Goal: Task Accomplishment & Management: Manage account settings

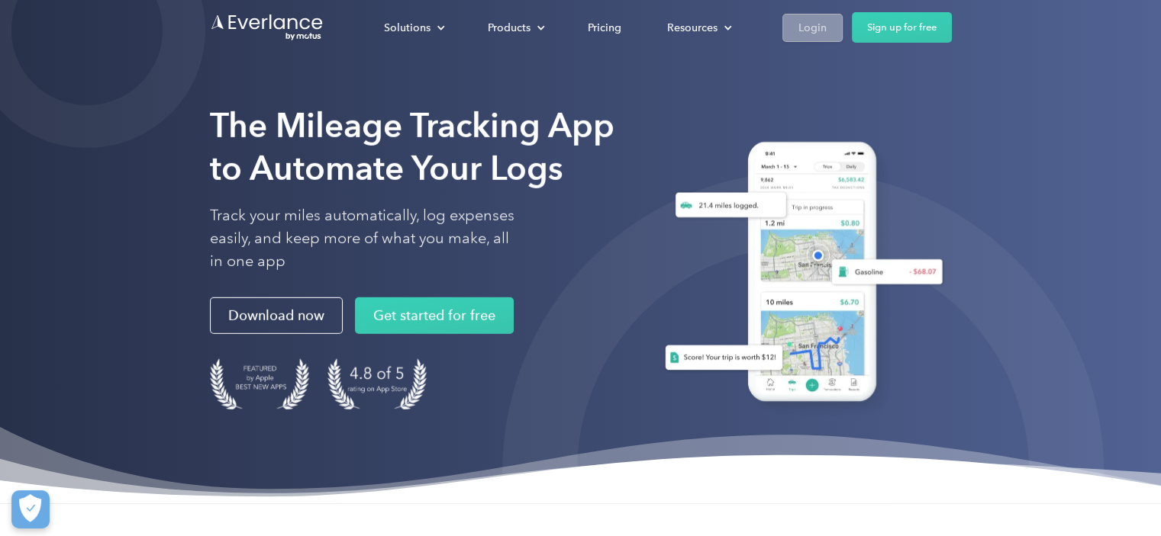
click at [811, 23] on div "Login" at bounding box center [812, 27] width 28 height 19
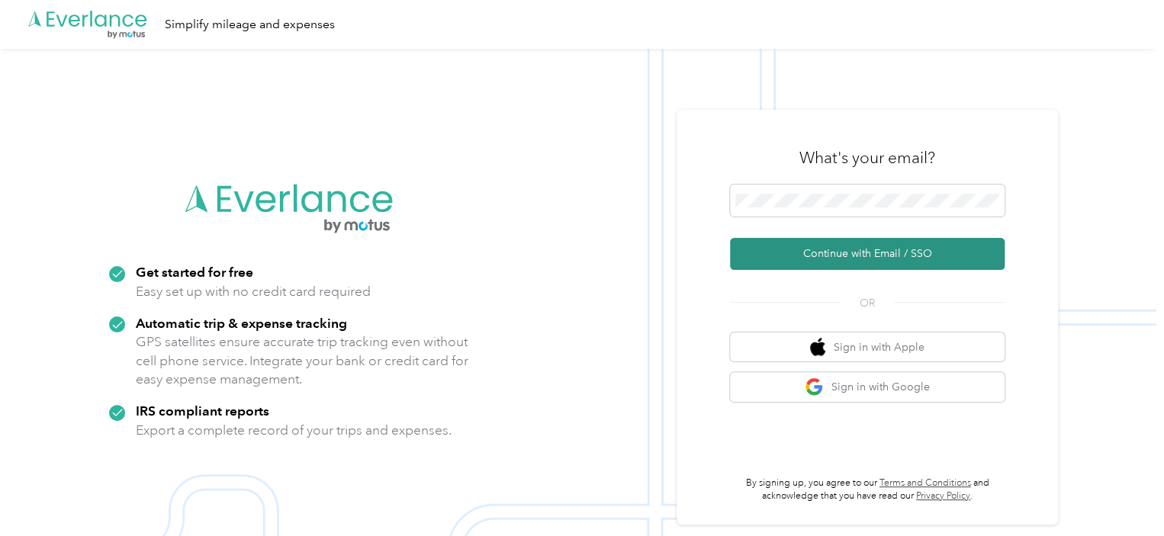
click at [871, 253] on button "Continue with Email / SSO" at bounding box center [867, 254] width 275 height 32
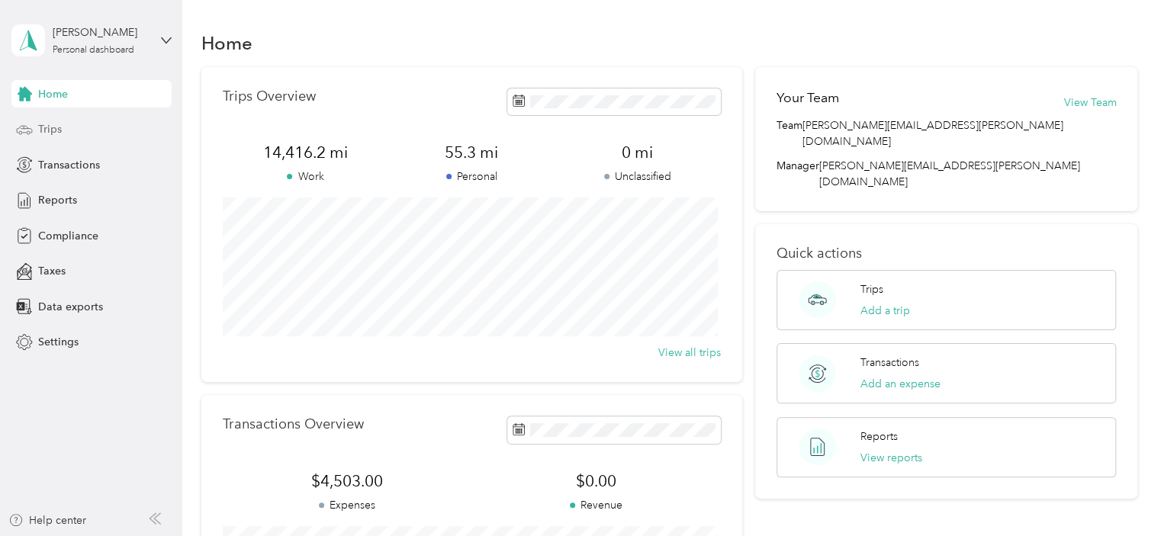
click at [54, 123] on span "Trips" at bounding box center [50, 129] width 24 height 16
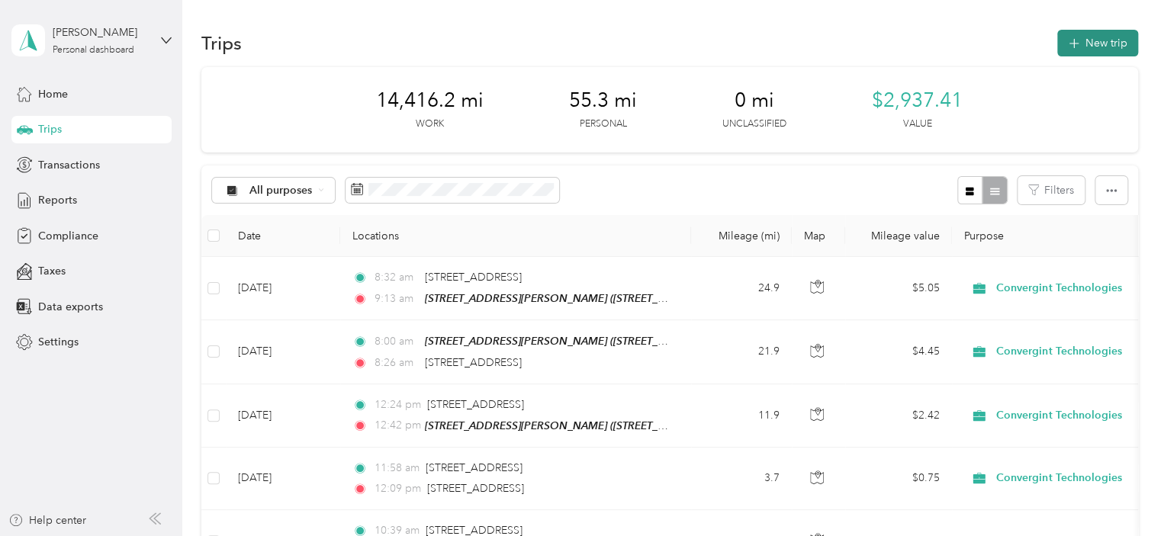
click at [1096, 36] on button "New trip" at bounding box center [1098, 43] width 81 height 27
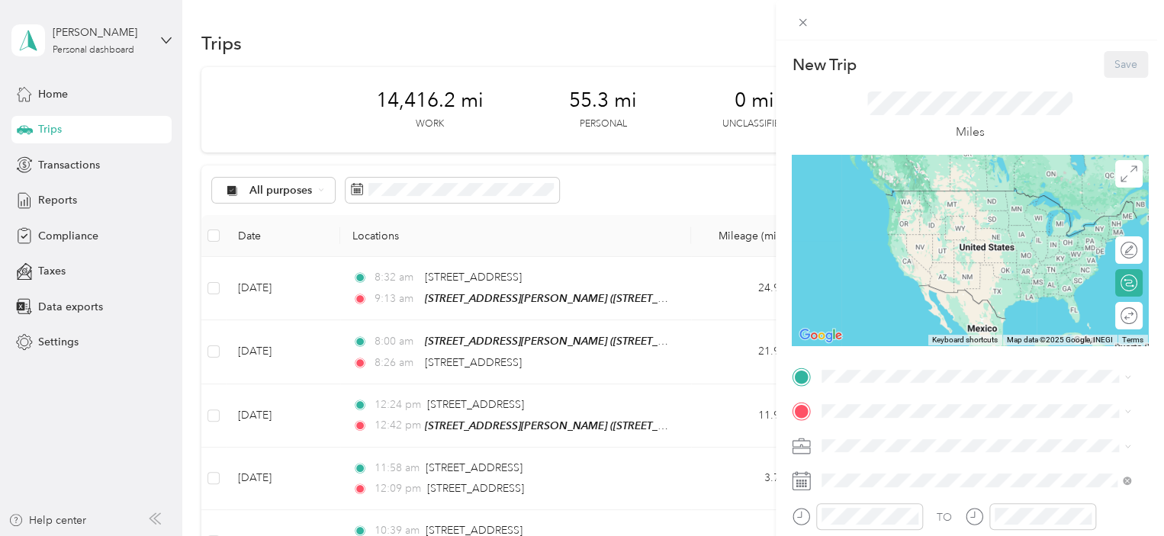
click at [913, 454] on span "27036 Lakeview Ct, Eldridge, IA, United States , 52748, Eldridge, IA, United St…" at bounding box center [979, 459] width 256 height 29
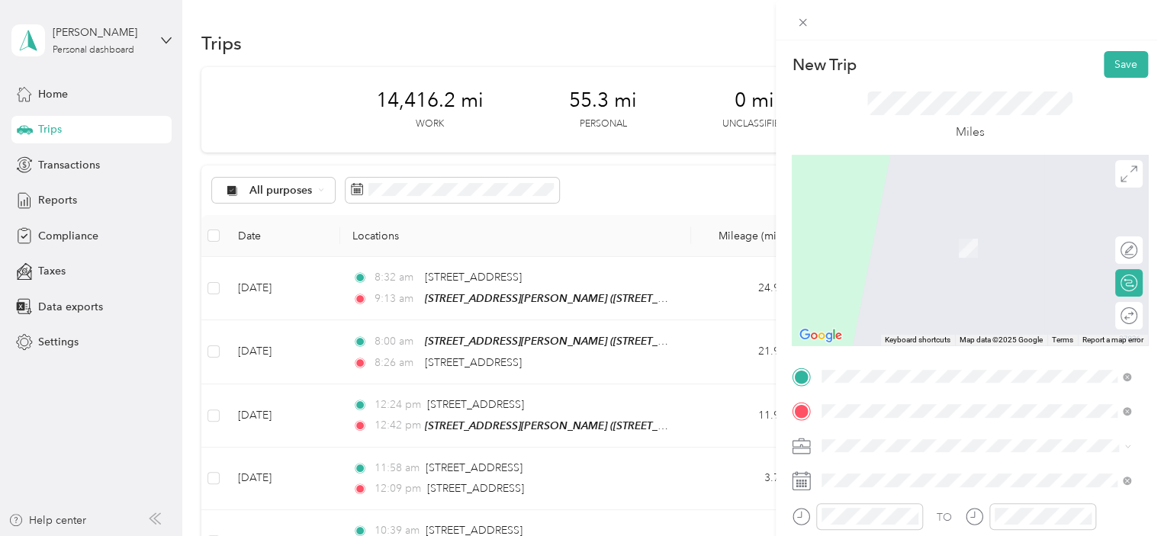
click at [919, 291] on span "500 South Clinton Street Iowa City, Iowa 52240, United States" at bounding box center [955, 285] width 208 height 14
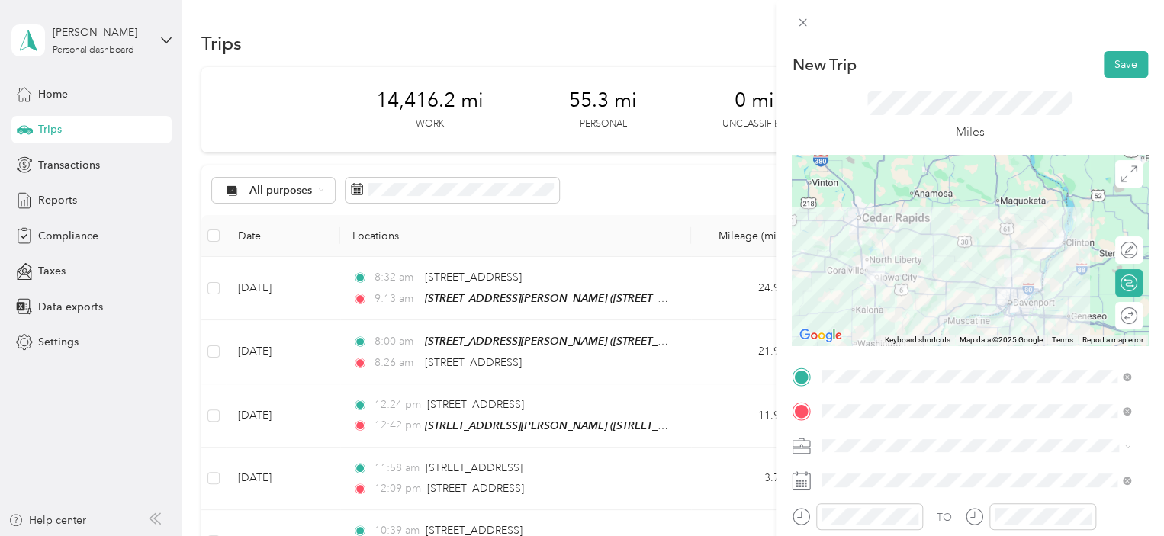
click at [803, 482] on rect at bounding box center [803, 481] width 2 height 2
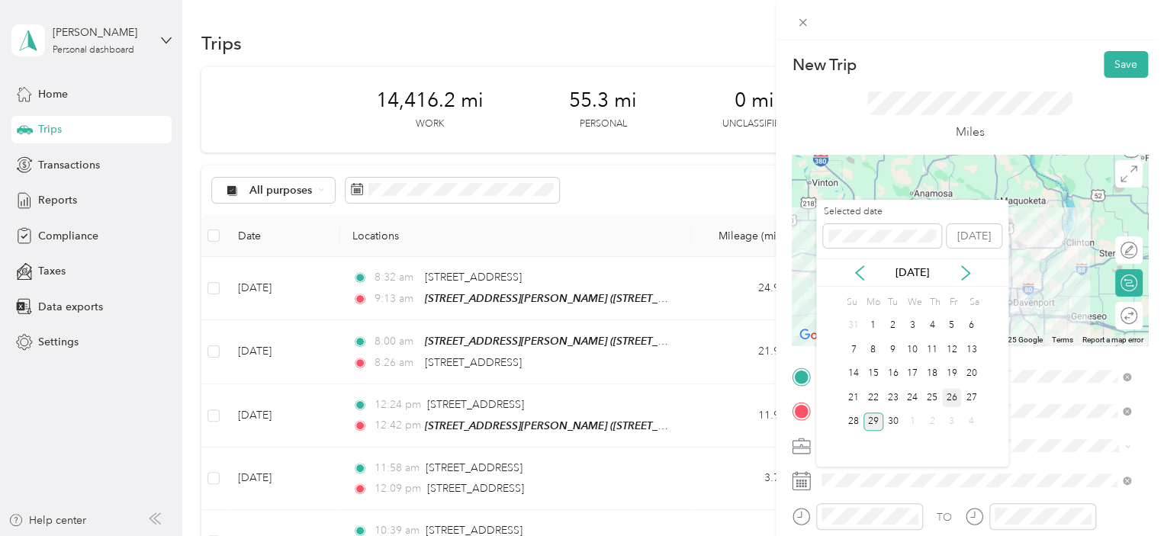
click at [949, 393] on div "26" at bounding box center [952, 397] width 20 height 19
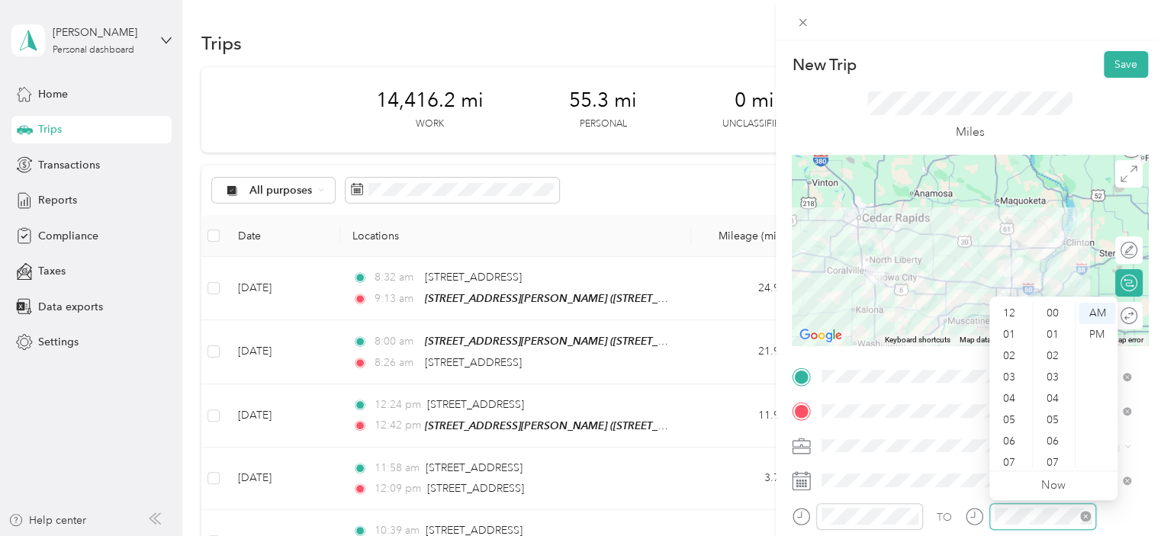
scroll to position [92, 0]
click at [1013, 433] on div "10" at bounding box center [1011, 435] width 37 height 21
click at [1055, 455] on div "40" at bounding box center [1054, 459] width 37 height 21
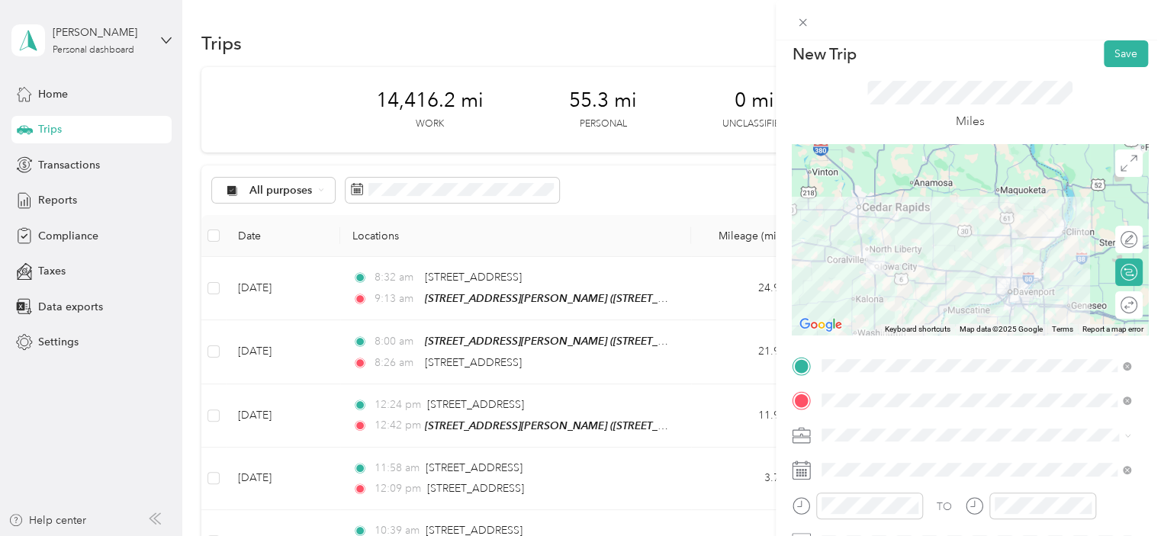
scroll to position [0, 0]
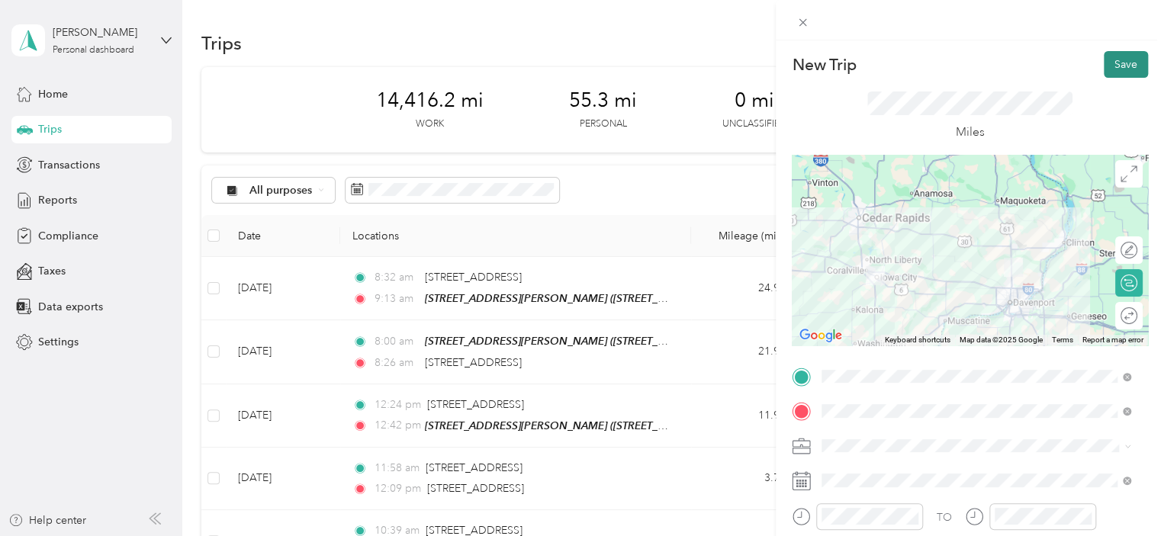
click at [1116, 60] on button "Save" at bounding box center [1126, 64] width 44 height 27
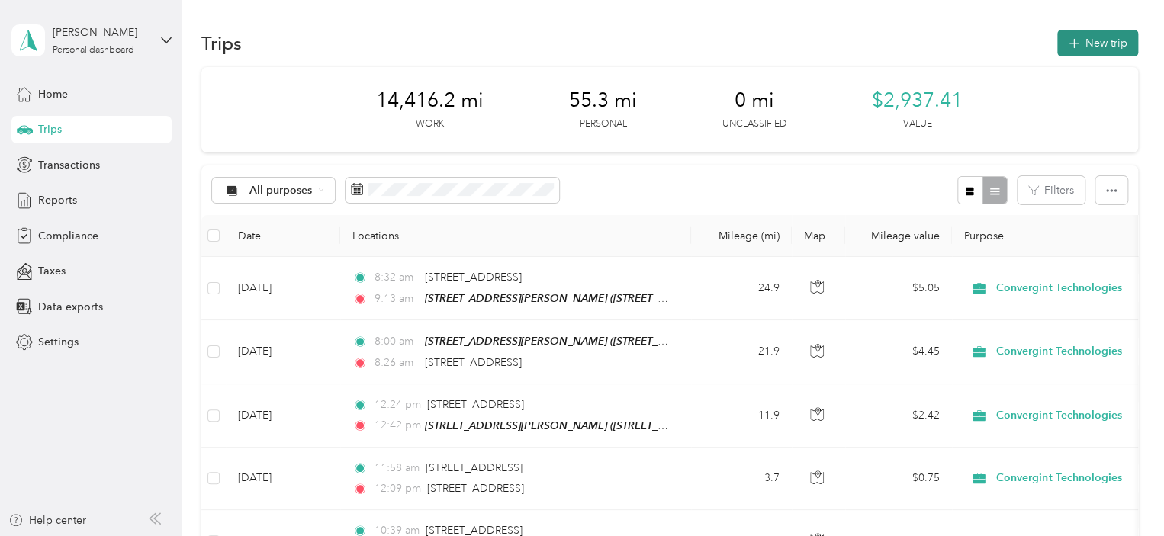
click at [1087, 34] on button "New trip" at bounding box center [1098, 43] width 81 height 27
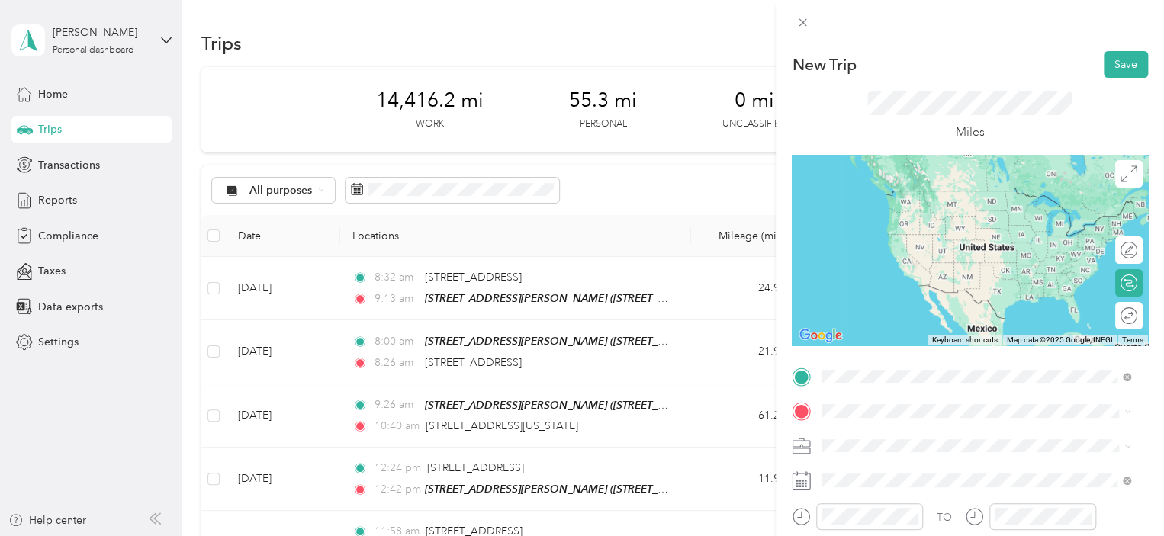
click at [876, 229] on span "500 South Clinton Street Iowa City, Iowa 52240, United States" at bounding box center [955, 222] width 208 height 14
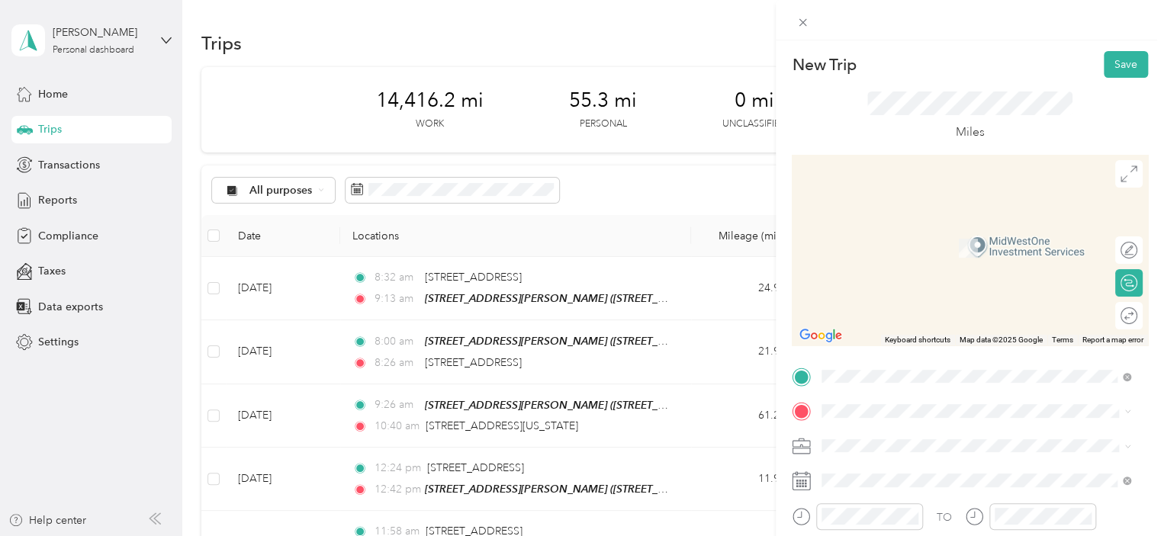
click at [897, 488] on span "27036 Lakeview Ct, Eldridge, IA, United States , 52748, Eldridge, IA, United St…" at bounding box center [979, 496] width 256 height 29
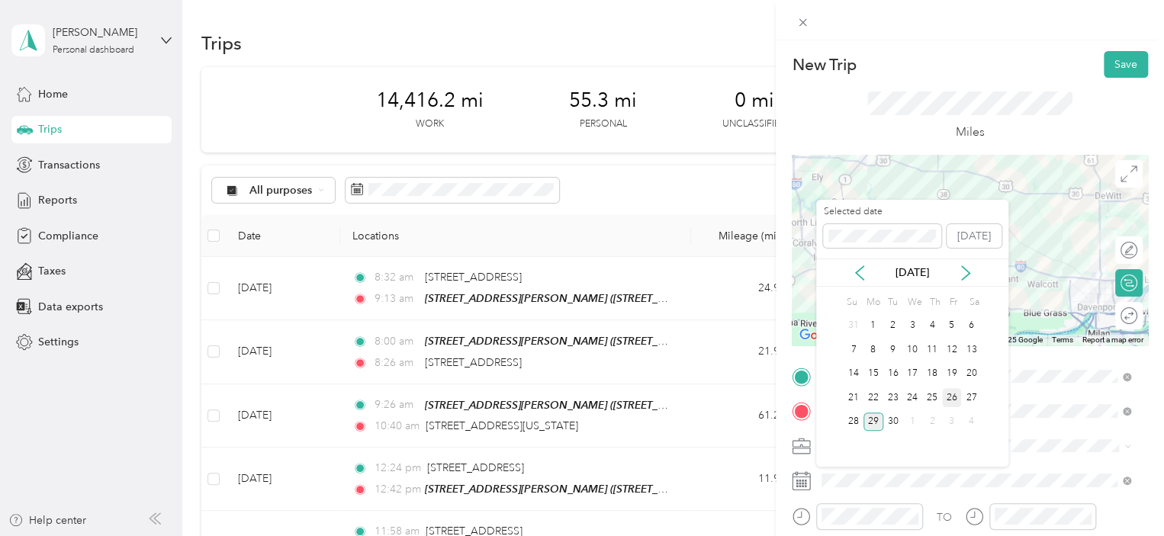
click at [949, 394] on div "26" at bounding box center [952, 397] width 20 height 19
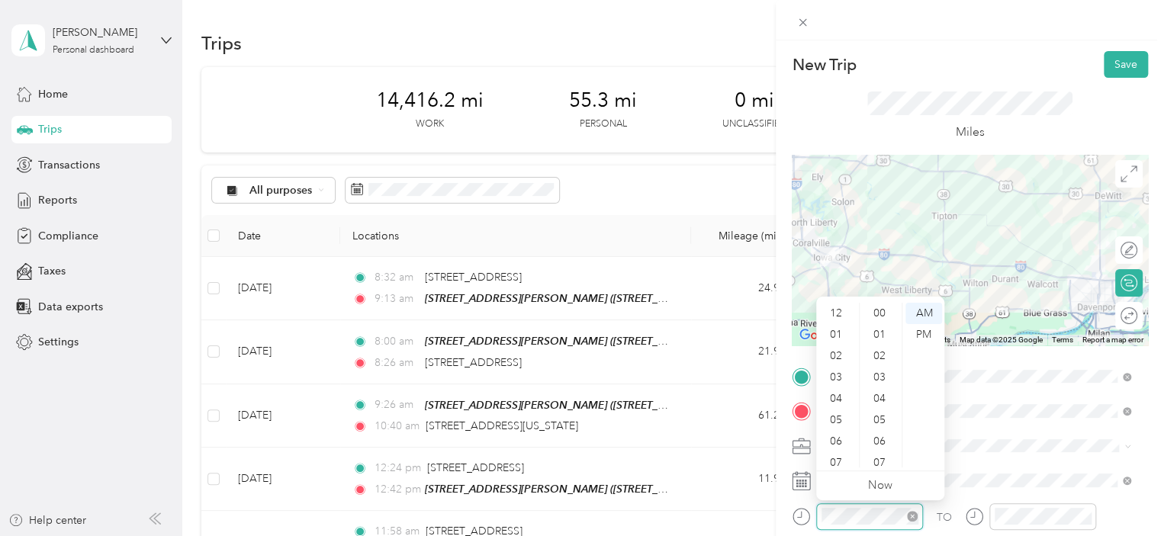
scroll to position [92, 0]
click at [838, 454] on div "11" at bounding box center [838, 456] width 37 height 21
click at [881, 314] on div "00" at bounding box center [881, 313] width 37 height 21
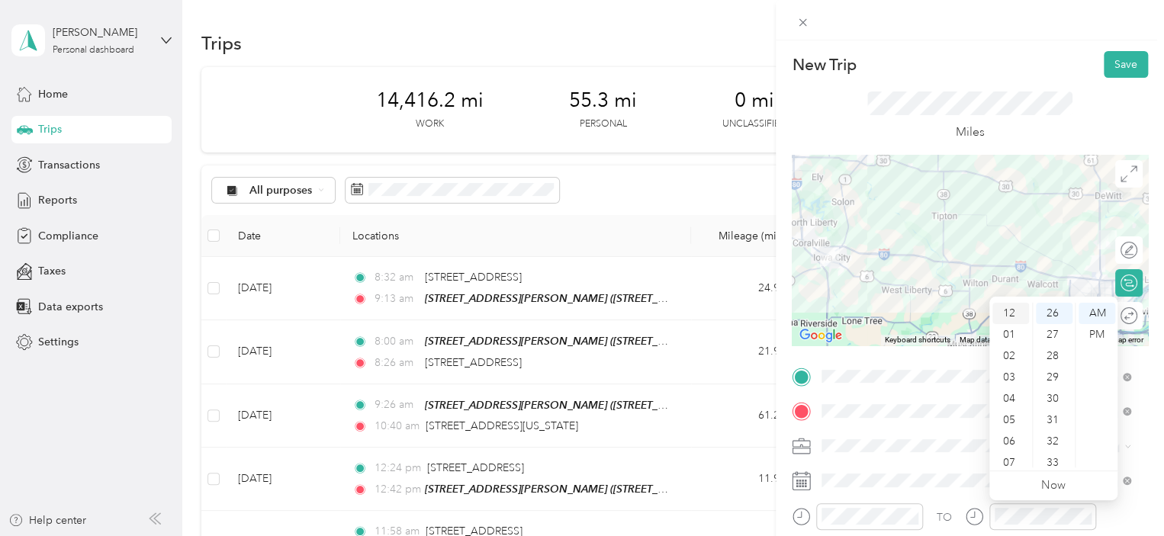
click at [1010, 312] on div "12" at bounding box center [1011, 313] width 37 height 21
click at [1056, 423] on div "10" at bounding box center [1054, 429] width 37 height 21
click at [1105, 332] on div "PM" at bounding box center [1097, 334] width 37 height 21
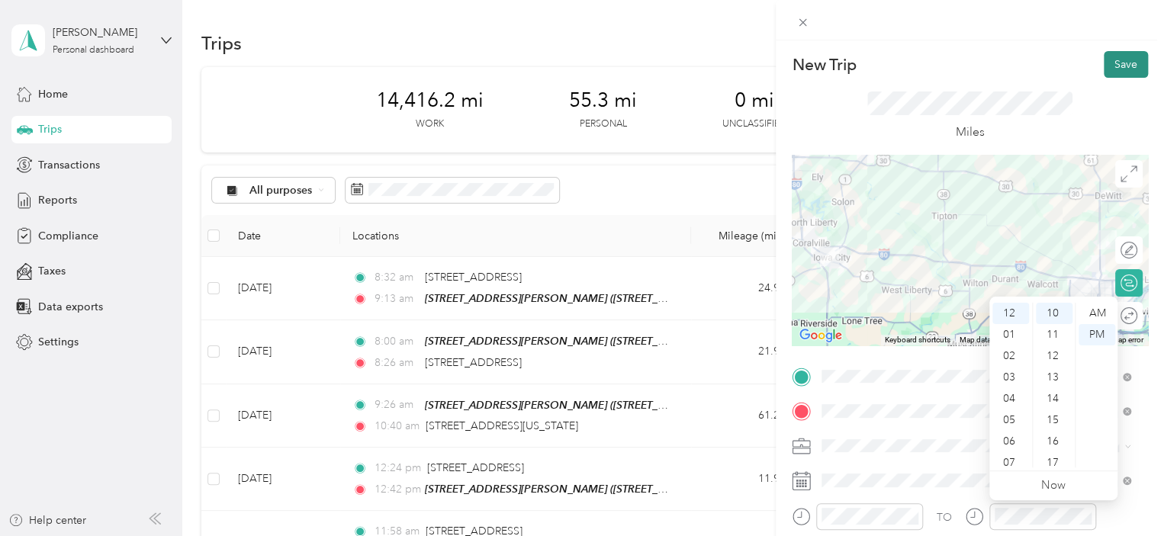
click at [1119, 60] on button "Save" at bounding box center [1126, 64] width 44 height 27
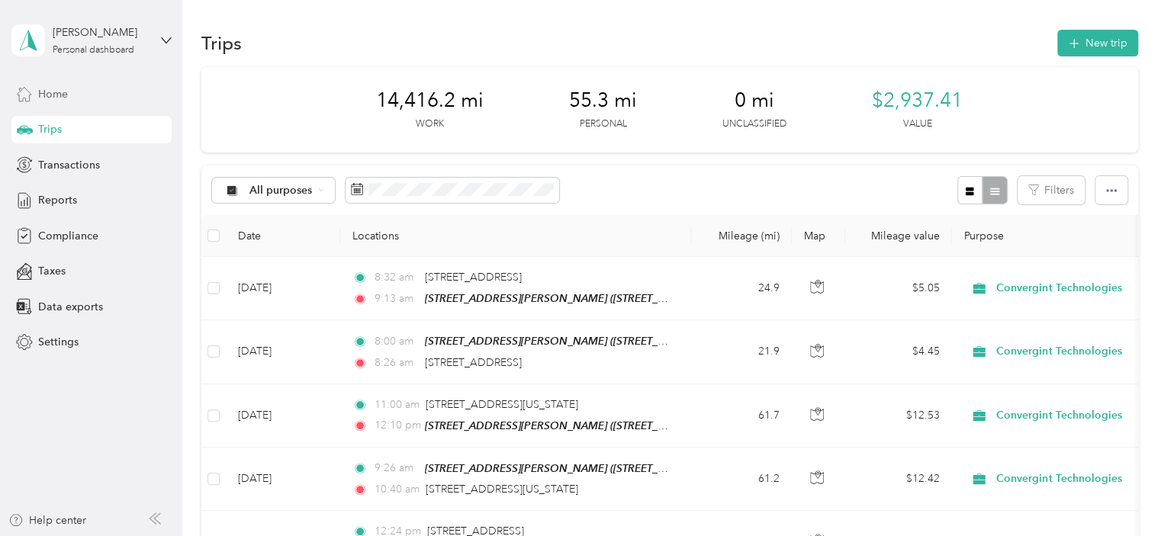
click at [51, 91] on span "Home" at bounding box center [53, 94] width 30 height 16
